Goal: Find specific fact: Find contact information

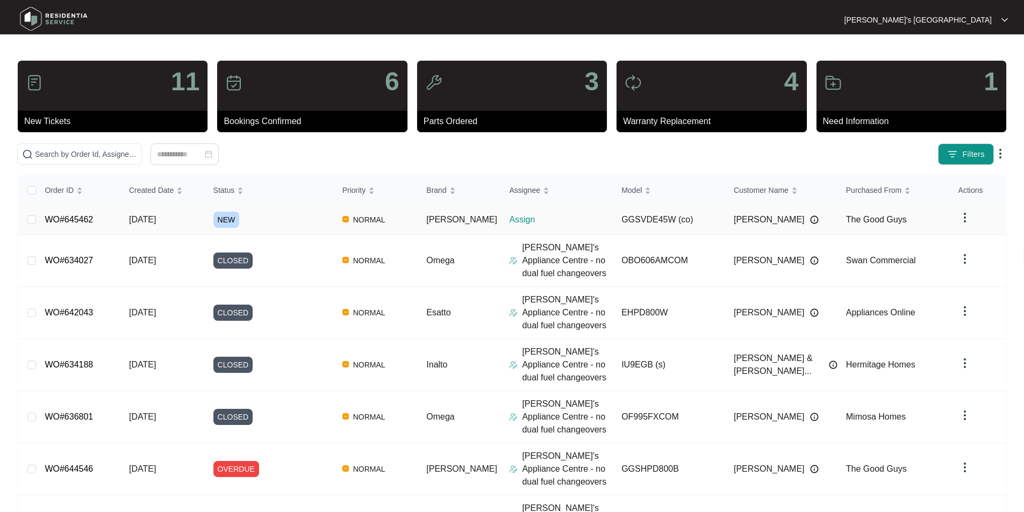
click at [80, 220] on link "WO#645462" at bounding box center [69, 219] width 48 height 9
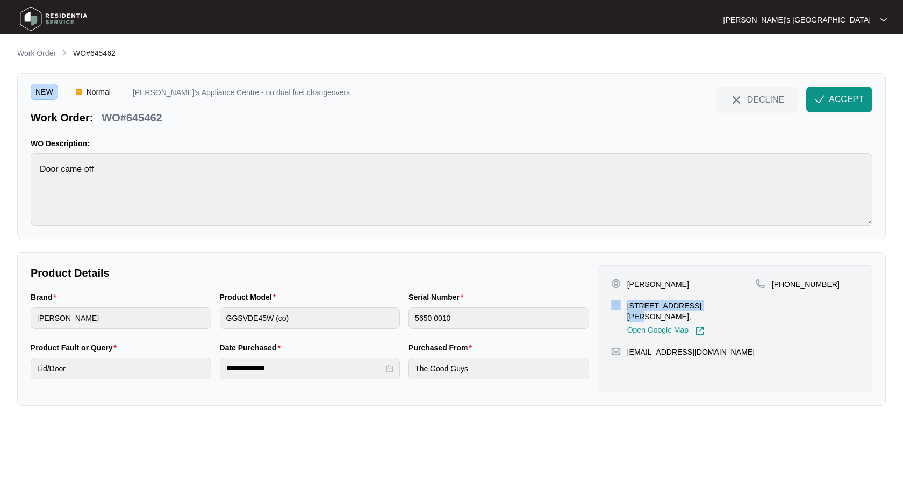
drag, startPoint x: 622, startPoint y: 306, endPoint x: 701, endPoint y: 310, distance: 78.6
click at [701, 310] on div "[STREET_ADDRESS][PERSON_NAME], Open Google Map" at bounding box center [683, 317] width 145 height 35
click at [677, 276] on div "[PERSON_NAME] [STREET_ADDRESS][PERSON_NAME], Open Google Map [PHONE_NUMBER] [EM…" at bounding box center [735, 328] width 275 height 127
click at [658, 286] on p "[PERSON_NAME]" at bounding box center [658, 284] width 62 height 11
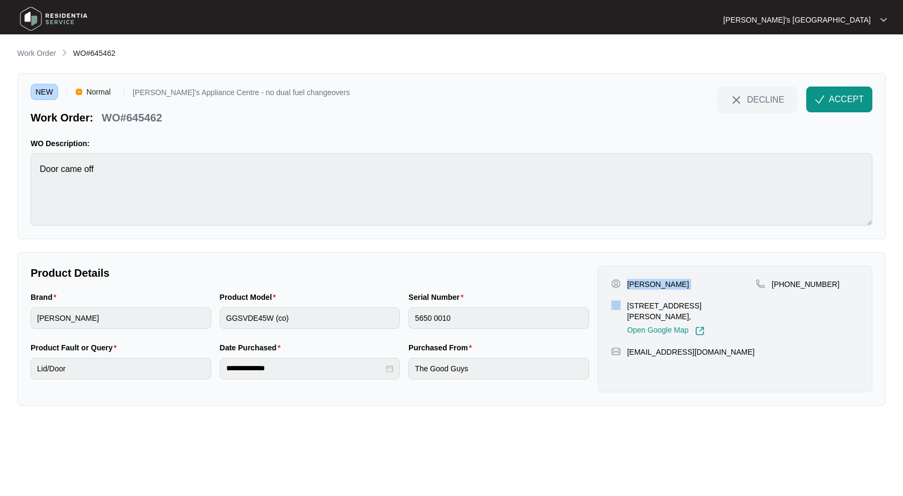
click at [658, 286] on p "[PERSON_NAME]" at bounding box center [658, 284] width 62 height 11
copy p "[PERSON_NAME]"
click at [803, 282] on p "[PHONE_NUMBER]" at bounding box center [806, 284] width 68 height 11
drag, startPoint x: 803, startPoint y: 282, endPoint x: 897, endPoint y: 237, distance: 103.6
click at [804, 281] on p "[PHONE_NUMBER]" at bounding box center [806, 284] width 68 height 11
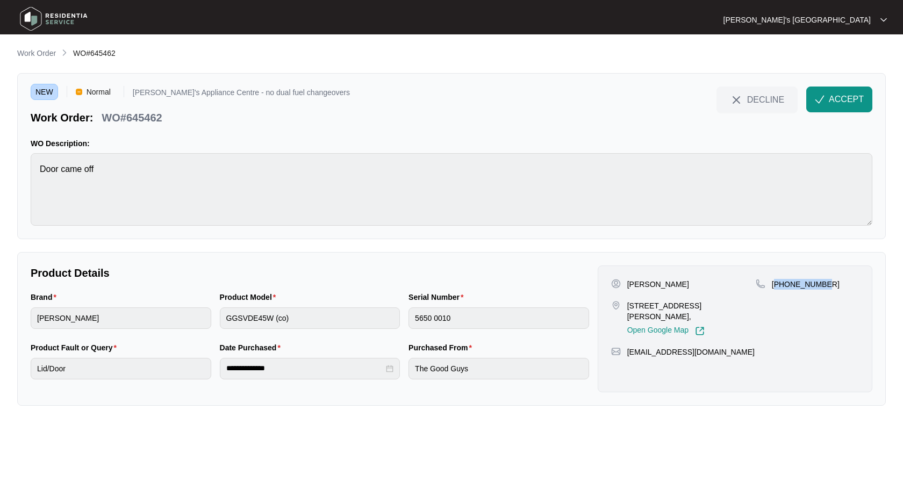
copy p "61422342437"
drag, startPoint x: 627, startPoint y: 304, endPoint x: 673, endPoint y: 304, distance: 46.2
click at [673, 304] on p "[STREET_ADDRESS][PERSON_NAME]," at bounding box center [691, 310] width 128 height 21
copy p "5 japonica ct"
drag, startPoint x: 825, startPoint y: 102, endPoint x: 765, endPoint y: 140, distance: 71.0
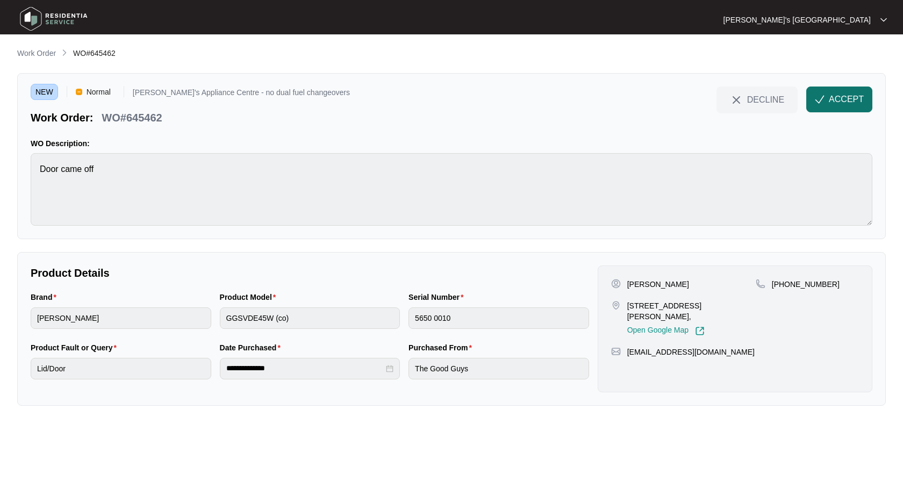
click at [825, 102] on button "ACCEPT" at bounding box center [839, 100] width 66 height 26
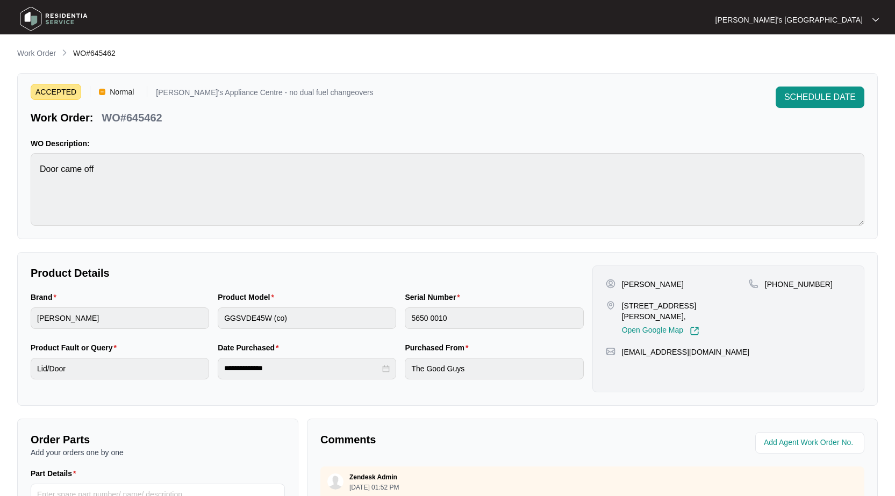
click at [654, 283] on p "[PERSON_NAME]" at bounding box center [653, 284] width 62 height 11
drag, startPoint x: 654, startPoint y: 283, endPoint x: 774, endPoint y: 279, distance: 119.3
click at [662, 280] on p "[PERSON_NAME]" at bounding box center [653, 284] width 62 height 11
copy p "[PERSON_NAME]"
click at [154, 117] on p "WO#645462" at bounding box center [132, 117] width 60 height 15
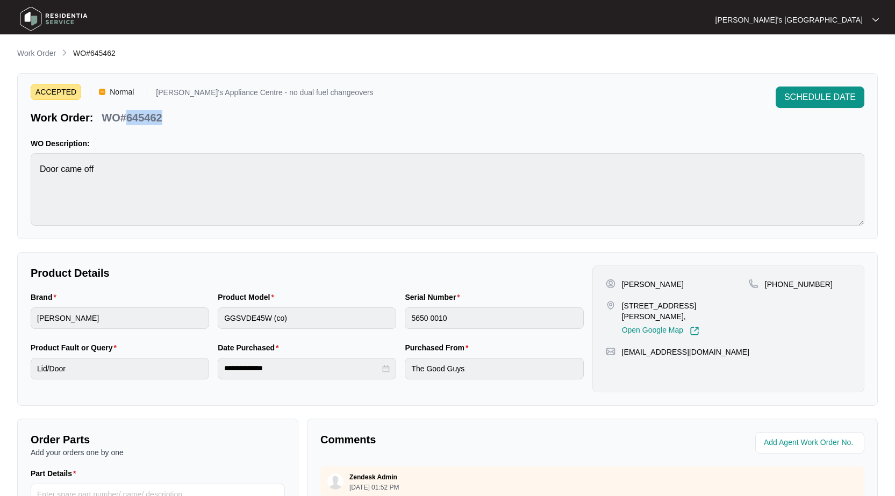
click at [154, 117] on p "WO#645462" at bounding box center [132, 117] width 60 height 15
copy p "645462"
